Goal: Task Accomplishment & Management: Complete application form

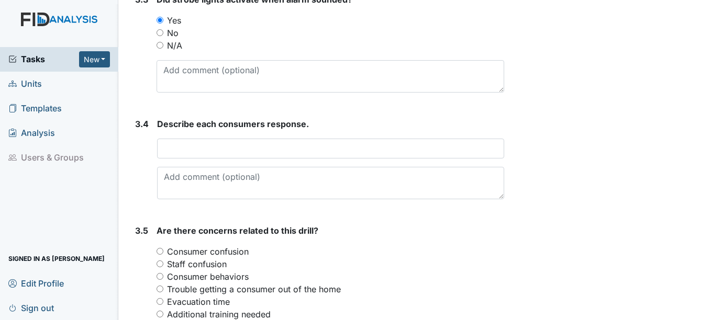
scroll to position [1204, 0]
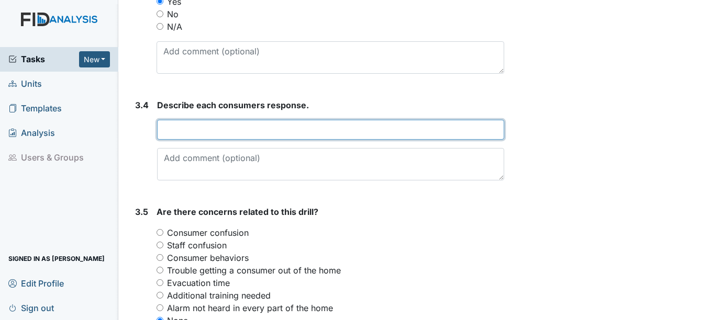
click at [245, 130] on input "text" at bounding box center [330, 130] width 347 height 20
type input "T"
type input "A"
click at [368, 130] on input "Consumers and staff just finish having breakfast when a fire occured in the kit…" at bounding box center [330, 130] width 347 height 20
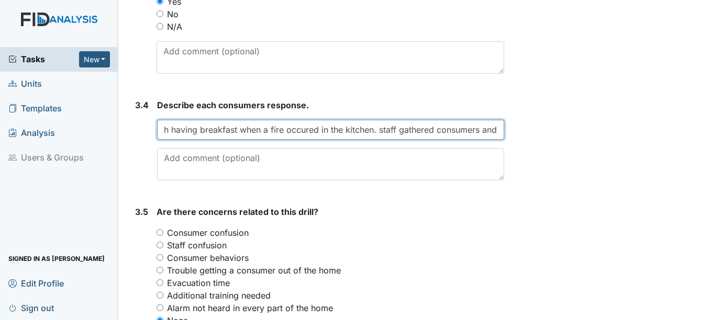
click at [378, 130] on input "Consumers and staff just finish having breakfast when a fire occured in the kit…" at bounding box center [330, 130] width 347 height 20
click at [494, 131] on input "Consumers and staff just finish having breakfast when a fire occured in the kit…" at bounding box center [330, 130] width 347 height 20
click at [496, 129] on input "Consumers and staff just finish having breakfast when a fire occured in the kit…" at bounding box center [330, 130] width 347 height 20
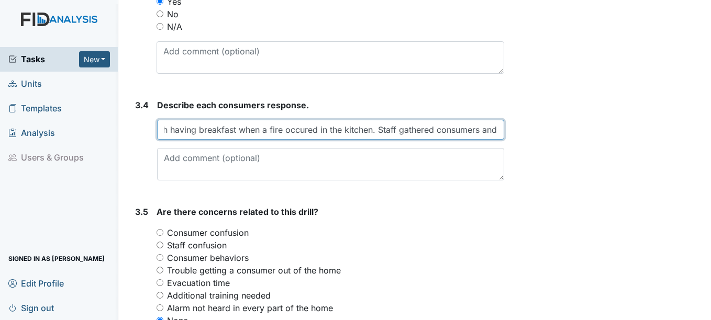
click at [494, 130] on input "Consumers and staff just finish having breakfast when a fire occured in the kit…" at bounding box center [330, 130] width 347 height 20
click at [494, 131] on input "Consumers and staff just finish having breakfast when a fire occured in the kit…" at bounding box center [330, 130] width 347 height 20
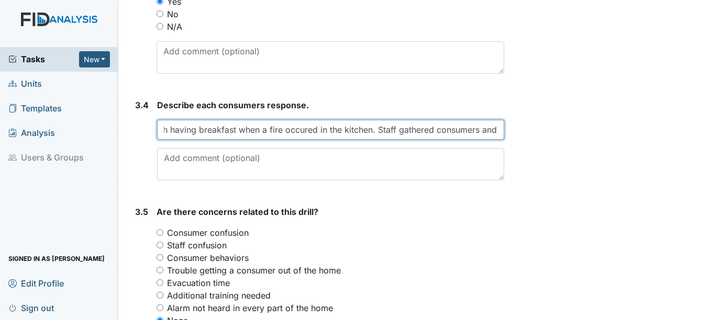
click at [493, 131] on input "Consumers and staff just finish having breakfast when a fire occured in the kit…" at bounding box center [330, 130] width 347 height 20
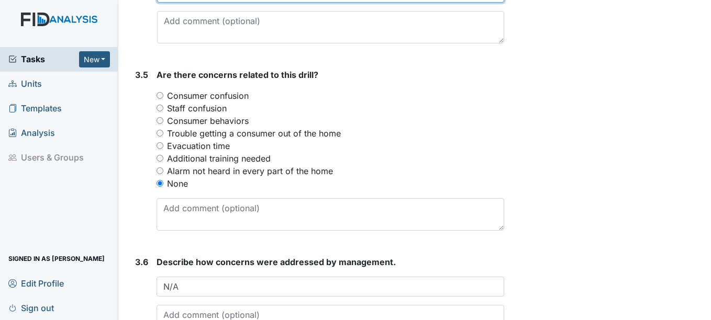
scroll to position [1412, 0]
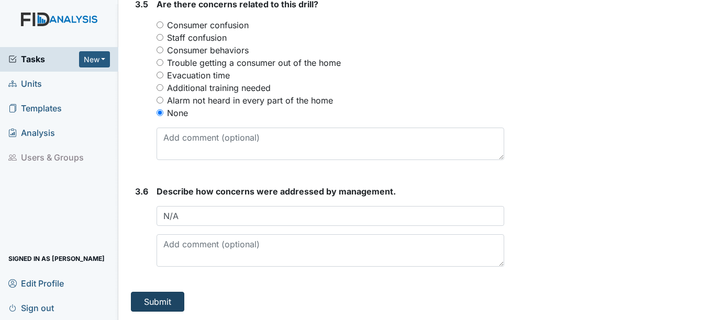
type input "Consumers and staff just finish having breakfast when a fire occured in the kit…"
click at [161, 304] on button "Submit" at bounding box center [157, 302] width 53 height 20
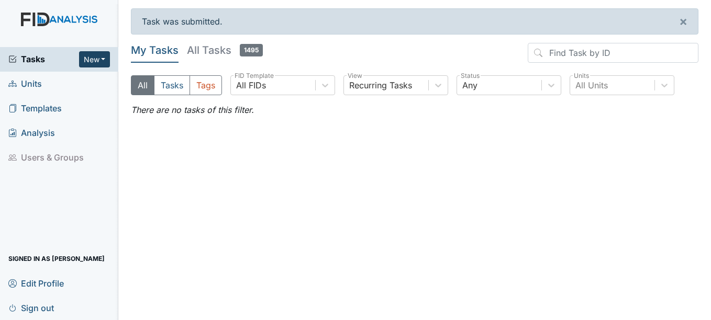
click at [92, 60] on button "New" at bounding box center [94, 59] width 31 height 16
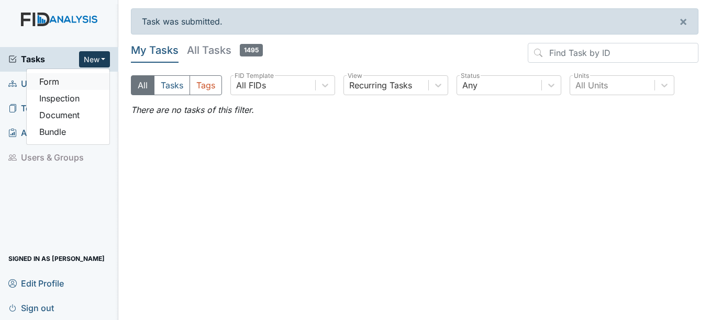
click at [75, 80] on link "Form" at bounding box center [68, 81] width 83 height 17
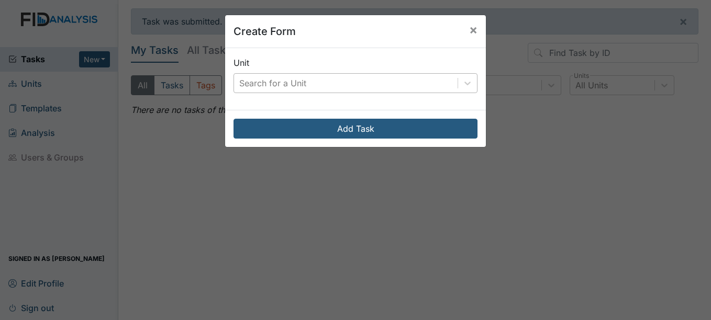
click at [380, 84] on div "Search for a Unit" at bounding box center [346, 83] width 224 height 19
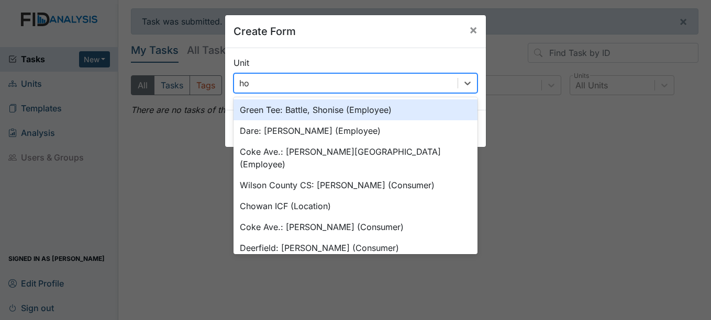
type input "h"
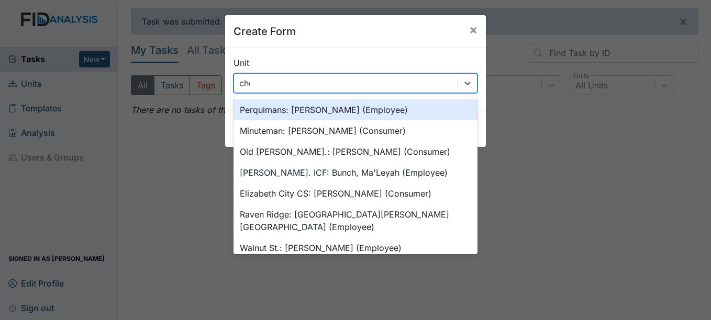
type input "chow"
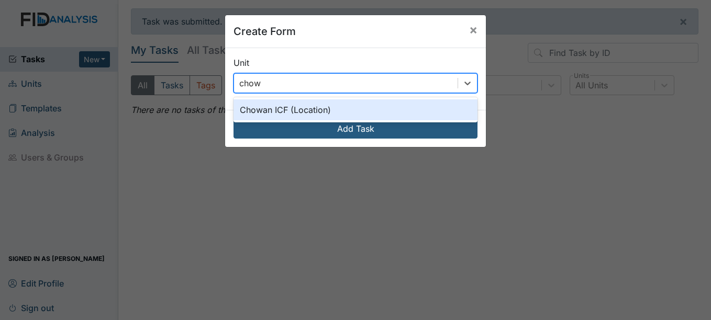
click at [390, 117] on div "Chowan ICF (Location)" at bounding box center [356, 110] width 244 height 21
